Goal: Manage account settings

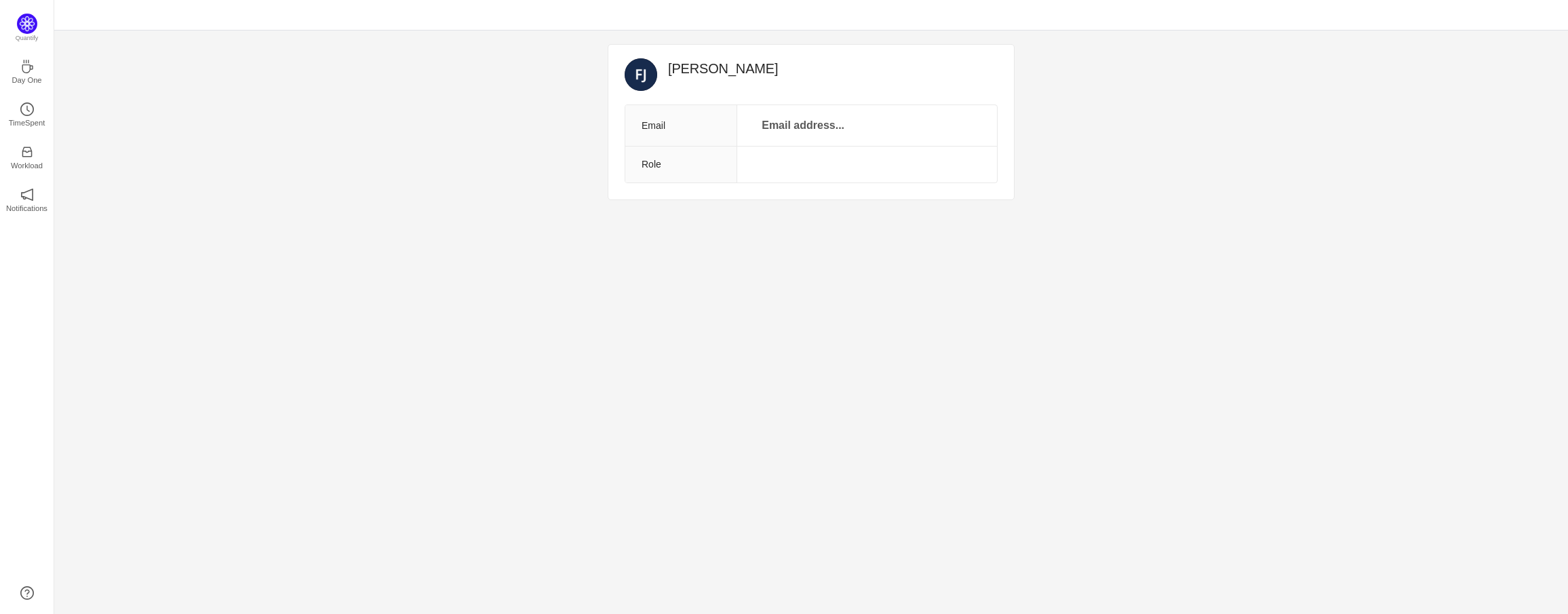
click at [794, 160] on td at bounding box center [867, 165] width 259 height 36
click at [796, 132] on p "Email address..." at bounding box center [803, 125] width 99 height 19
click at [799, 121] on input "text" at bounding box center [803, 127] width 135 height 22
type input "[PERSON_NAME][EMAIL_ADDRESS][PERSON_NAME][DOMAIN_NAME]"
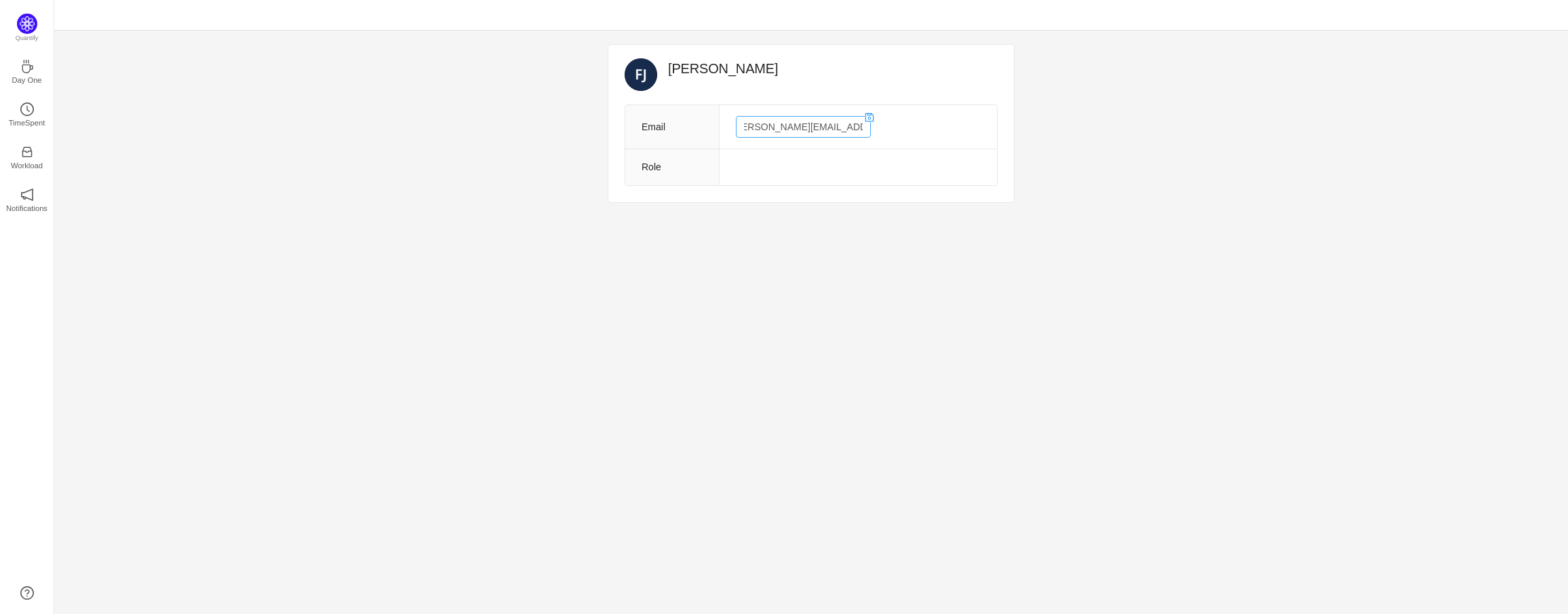
scroll to position [0, 0]
click at [794, 152] on td at bounding box center [858, 168] width 278 height 36
click at [793, 171] on td at bounding box center [858, 168] width 278 height 36
click at [750, 166] on td at bounding box center [858, 168] width 278 height 36
click at [723, 165] on td at bounding box center [858, 168] width 278 height 36
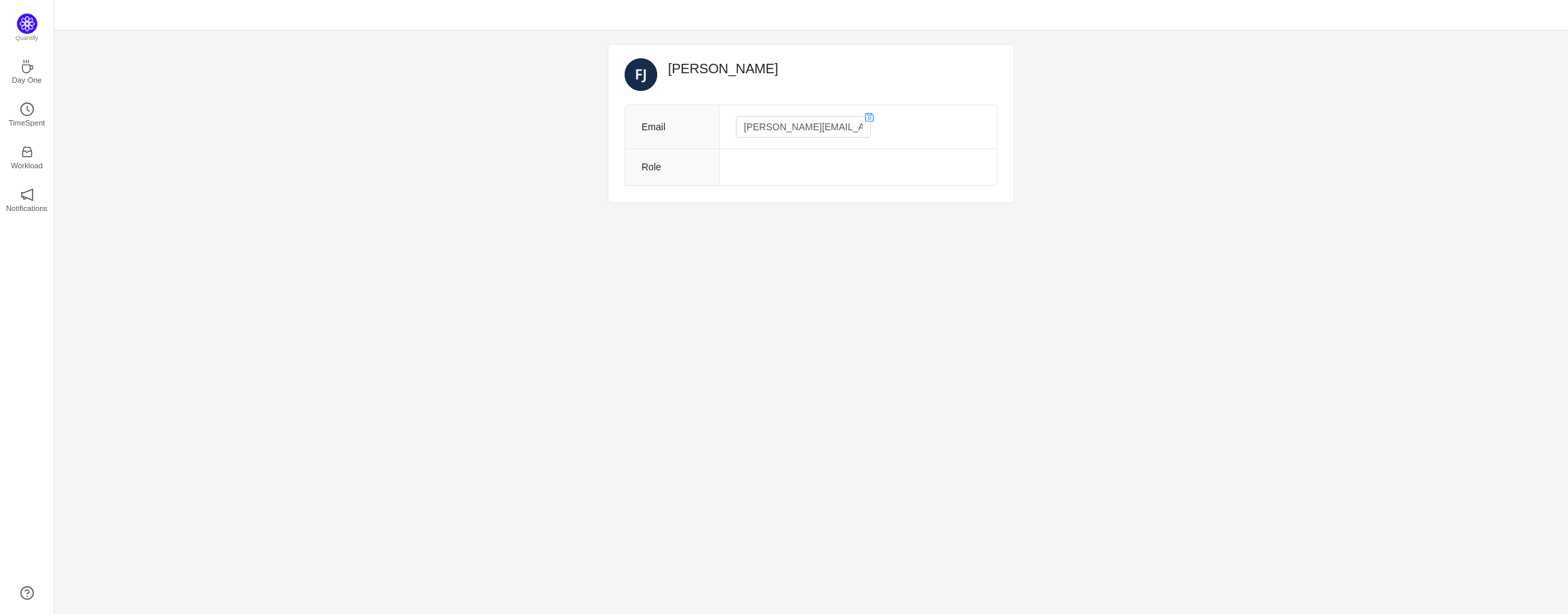
click at [864, 117] on icon "icon: save" at bounding box center [869, 117] width 9 height 9
click at [842, 162] on td at bounding box center [839, 180] width 315 height 36
click at [661, 162] on th "Role" at bounding box center [653, 180] width 57 height 36
click at [746, 162] on td at bounding box center [839, 180] width 315 height 36
click at [749, 162] on td at bounding box center [839, 180] width 315 height 36
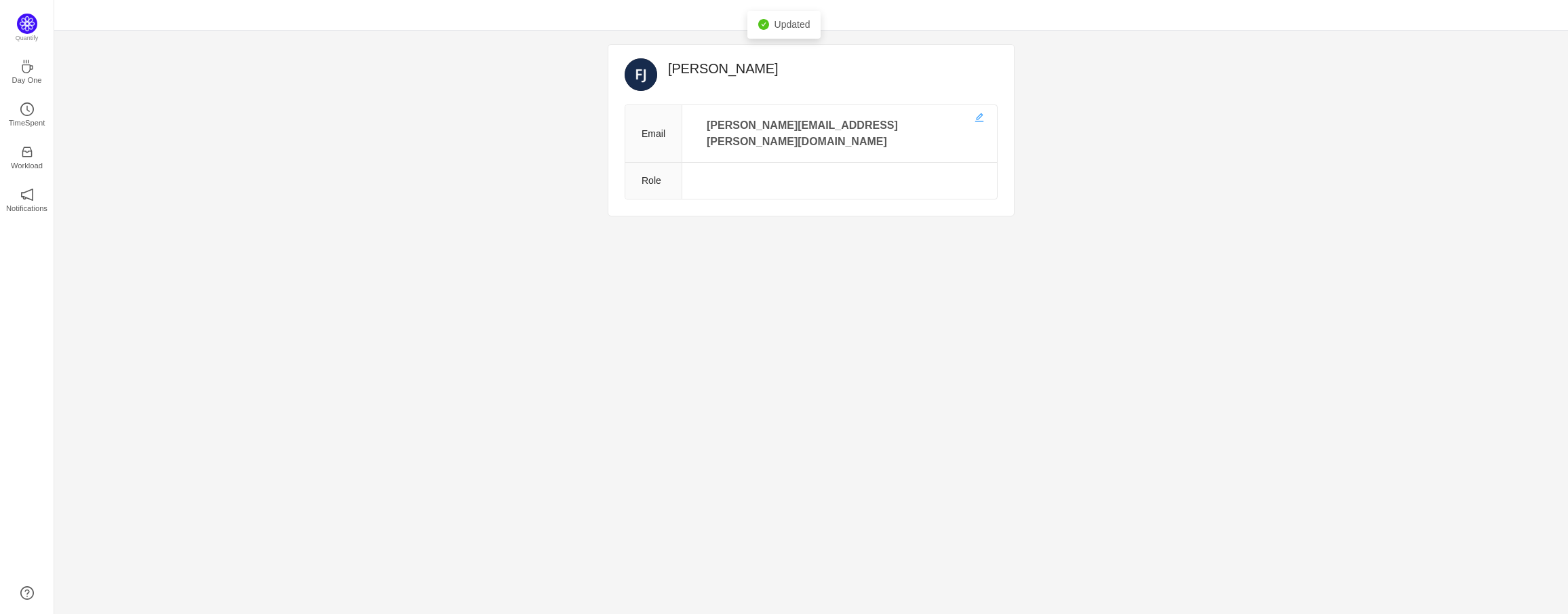
click at [752, 163] on td at bounding box center [839, 180] width 315 height 36
click at [755, 164] on td at bounding box center [839, 180] width 315 height 36
click at [755, 165] on td at bounding box center [839, 180] width 315 height 36
click at [757, 165] on td at bounding box center [839, 180] width 315 height 36
click at [765, 165] on td at bounding box center [839, 180] width 315 height 36
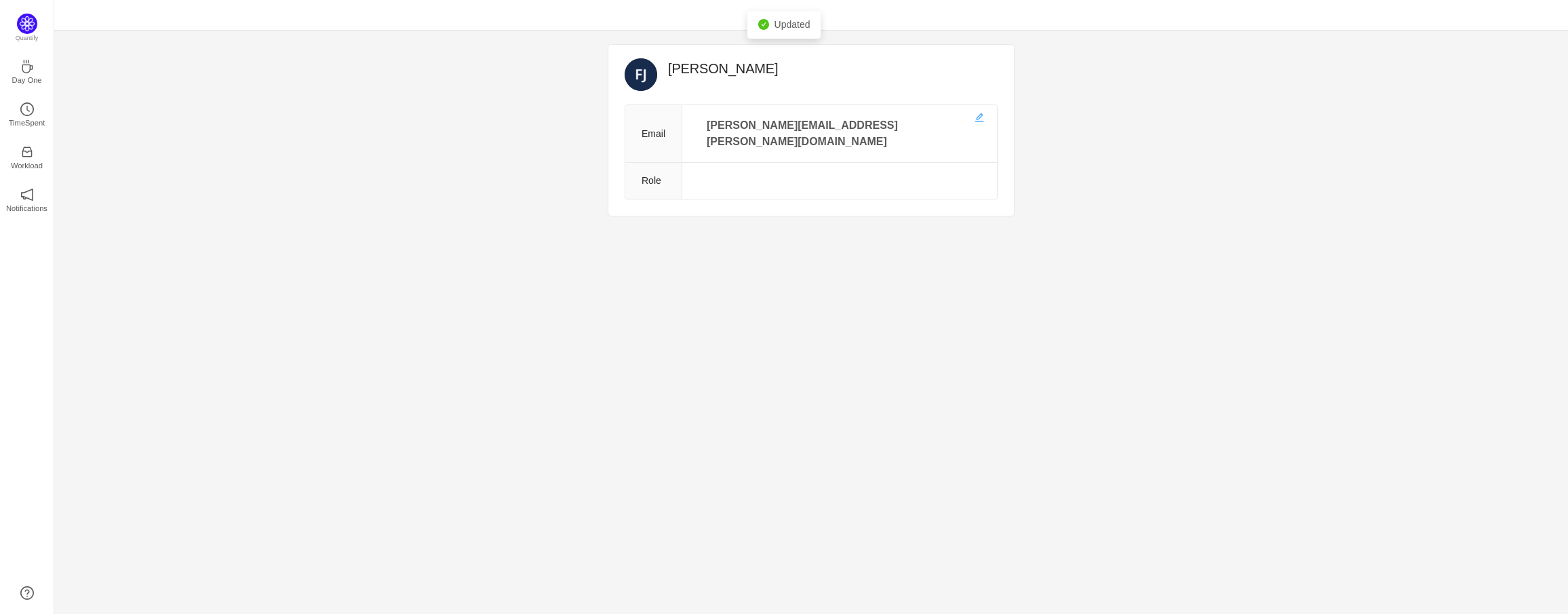
click at [765, 165] on td at bounding box center [839, 180] width 315 height 36
click at [767, 165] on td at bounding box center [839, 180] width 315 height 36
click at [768, 165] on td at bounding box center [839, 180] width 315 height 36
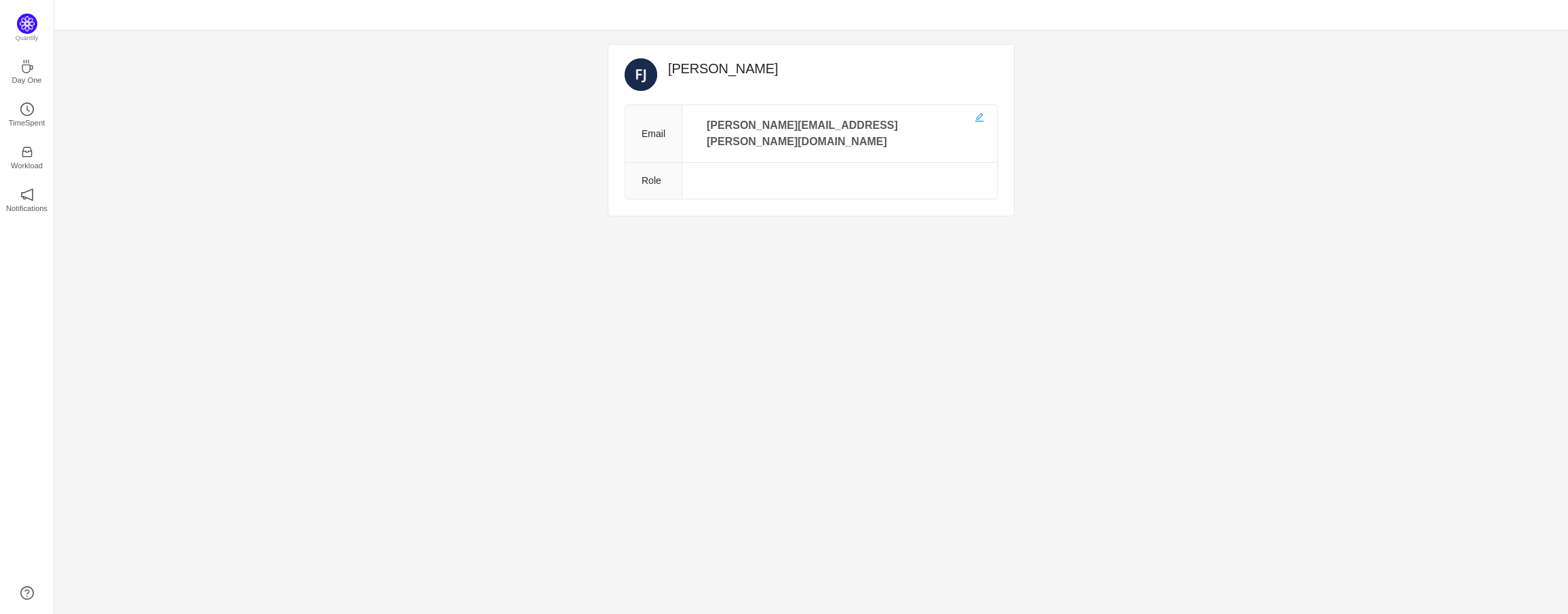
click at [768, 165] on td at bounding box center [839, 180] width 315 height 36
click at [29, 128] on p "TimeSpent" at bounding box center [27, 122] width 36 height 12
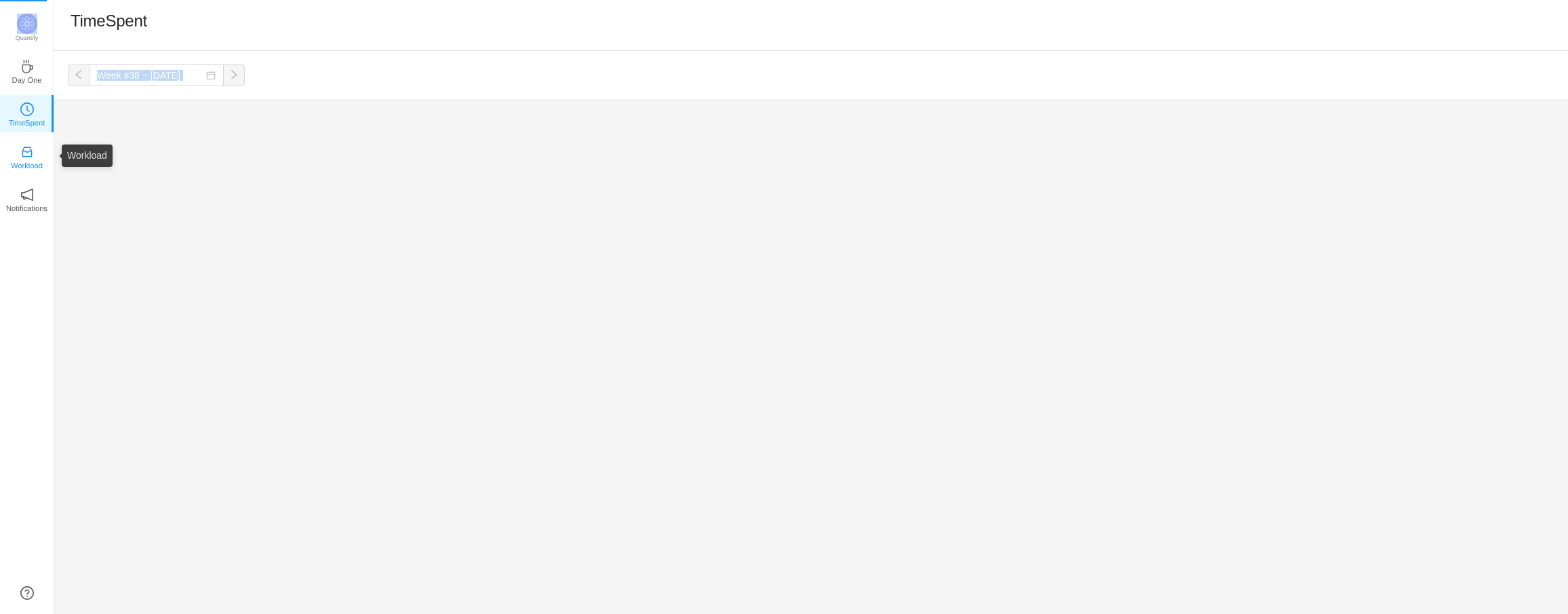
click at [28, 157] on icon "icon: inbox" at bounding box center [26, 151] width 10 height 10
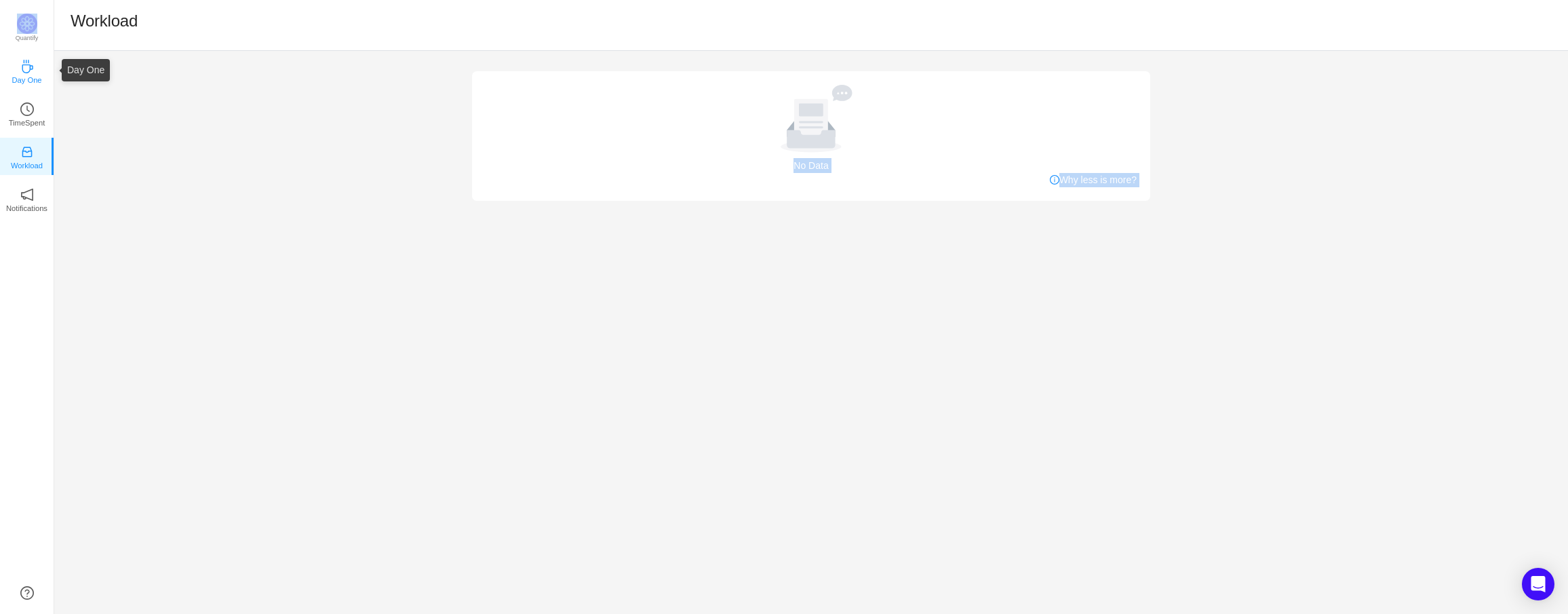
click at [27, 77] on p "Day One" at bounding box center [26, 80] width 30 height 12
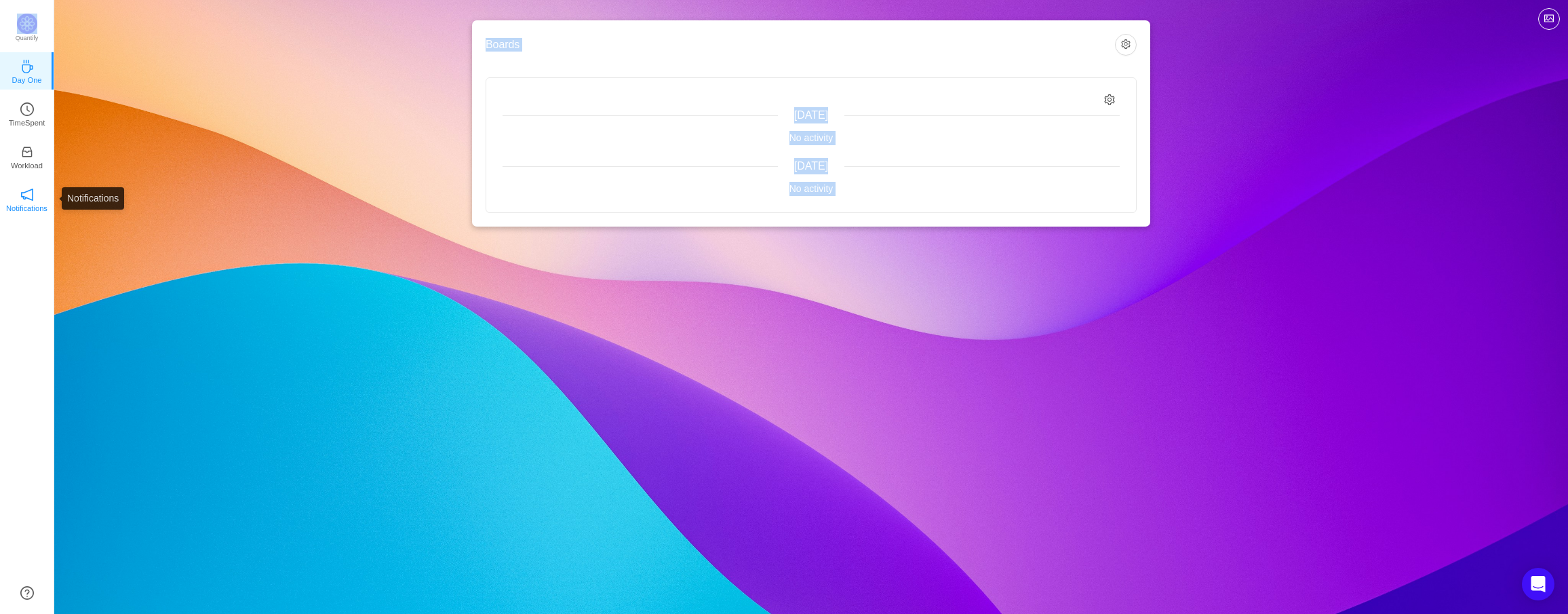
click at [34, 202] on p "Notifications" at bounding box center [27, 208] width 42 height 12
